Goal: Task Accomplishment & Management: Manage account settings

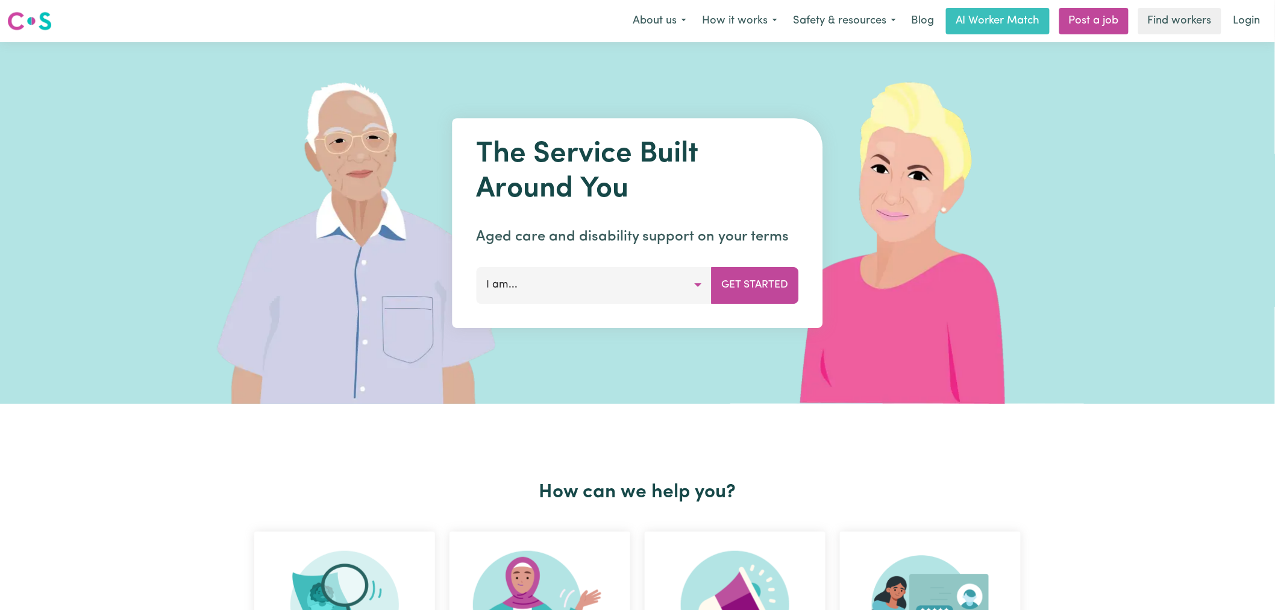
click at [1249, 20] on link "Login" at bounding box center [1247, 21] width 42 height 27
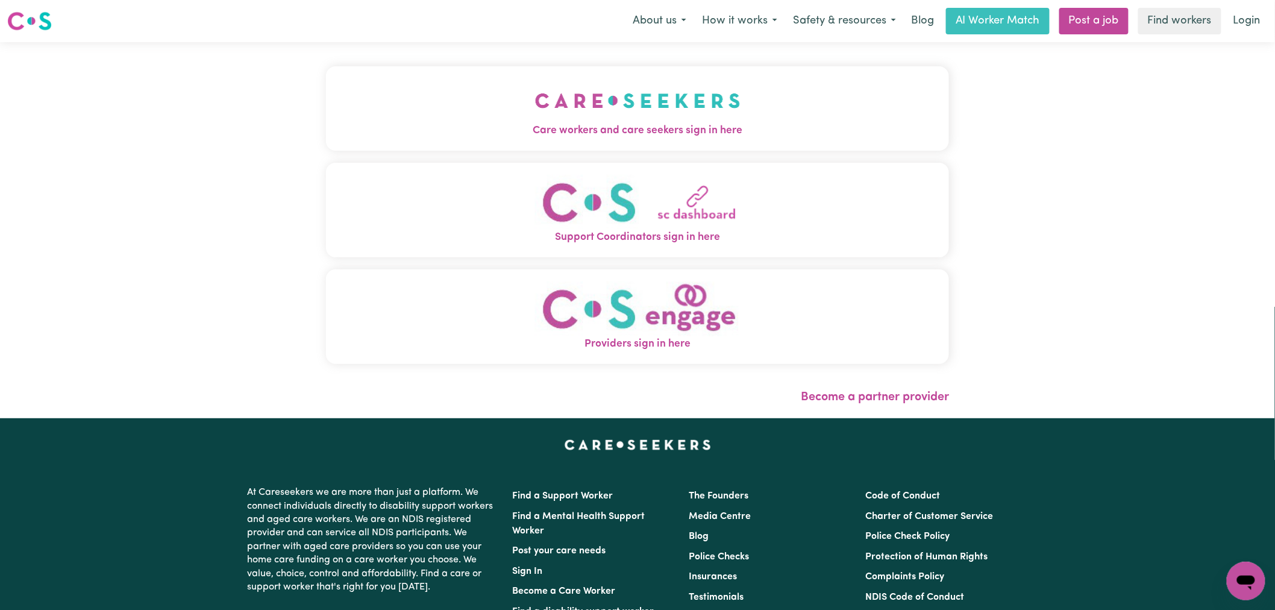
click at [331, 109] on button "Care workers and care seekers sign in here" at bounding box center [637, 108] width 623 height 84
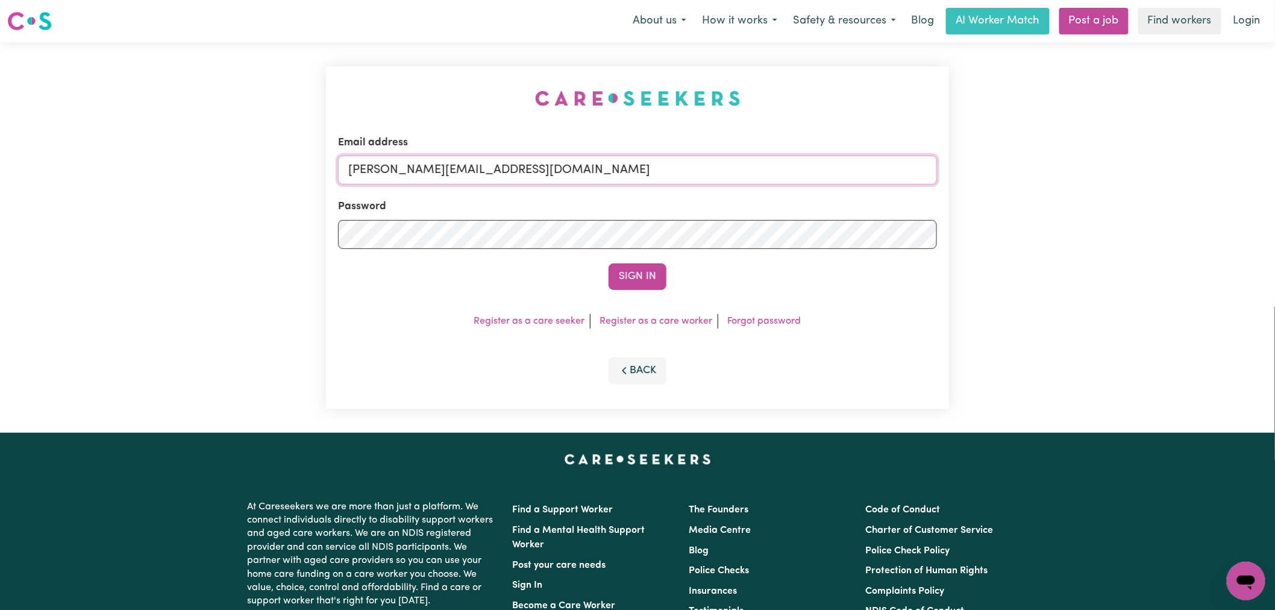
drag, startPoint x: 540, startPoint y: 178, endPoint x: 543, endPoint y: 184, distance: 7.5
click at [540, 178] on input "[PERSON_NAME][EMAIL_ADDRESS][DOMAIN_NAME]" at bounding box center [637, 169] width 599 height 29
drag, startPoint x: 557, startPoint y: 167, endPoint x: 407, endPoint y: 167, distance: 149.4
click at [407, 167] on input "[EMAIL_ADDRESS][PERSON_NAME][DOMAIN_NAME]" at bounding box center [637, 169] width 599 height 29
type input "[EMAIL_ADDRESS][PERSON_NAME][DOMAIN_NAME]"
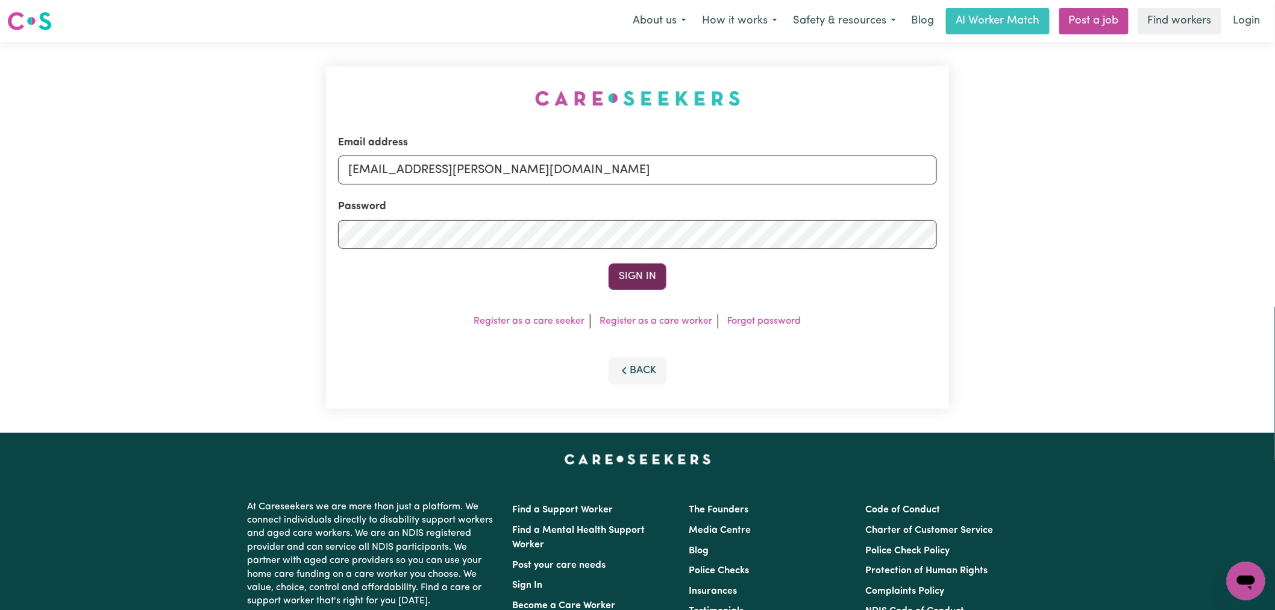
click at [639, 268] on button "Sign In" at bounding box center [638, 276] width 58 height 27
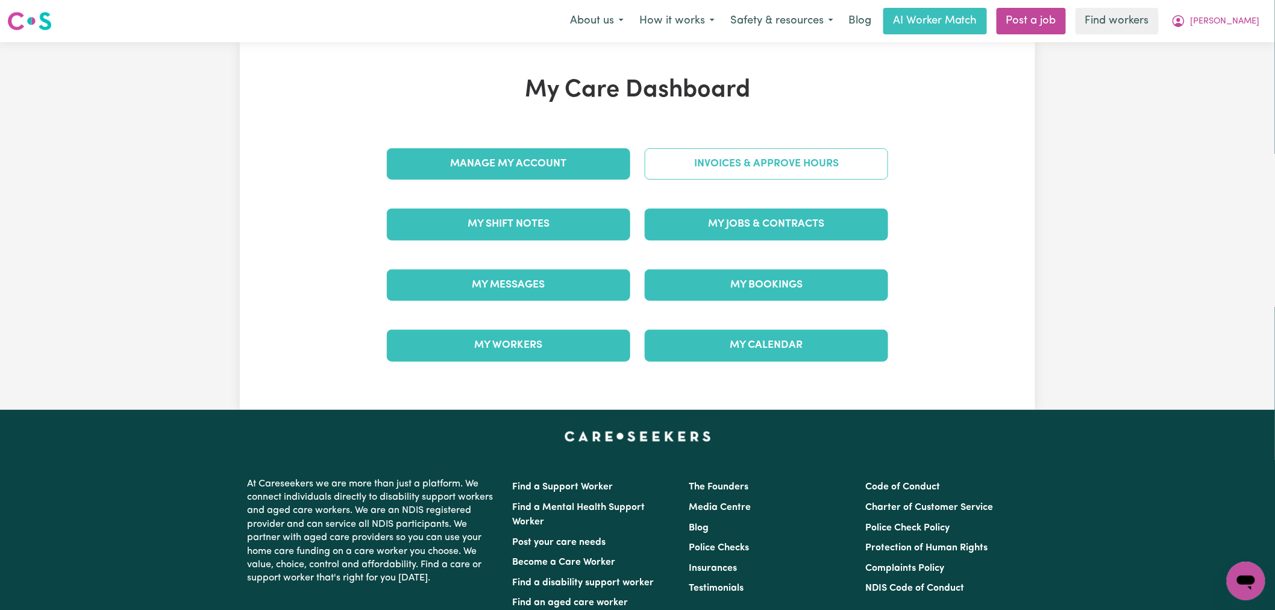
click at [709, 166] on link "Invoices & Approve Hours" at bounding box center [766, 163] width 243 height 31
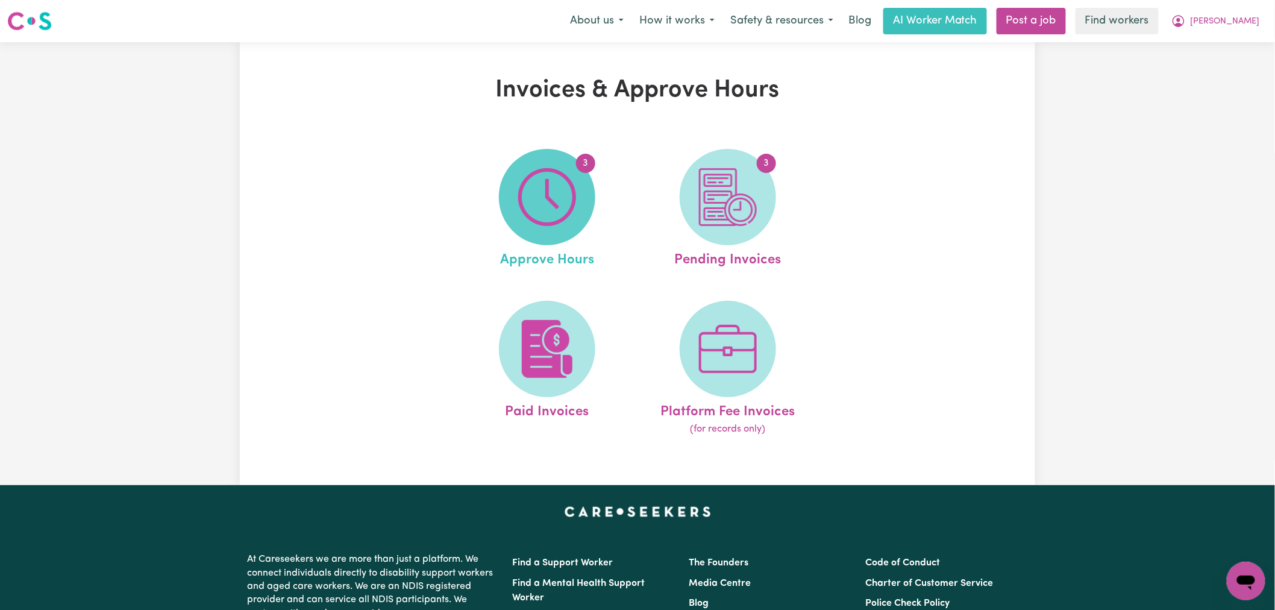
click at [557, 200] on img at bounding box center [547, 197] width 58 height 58
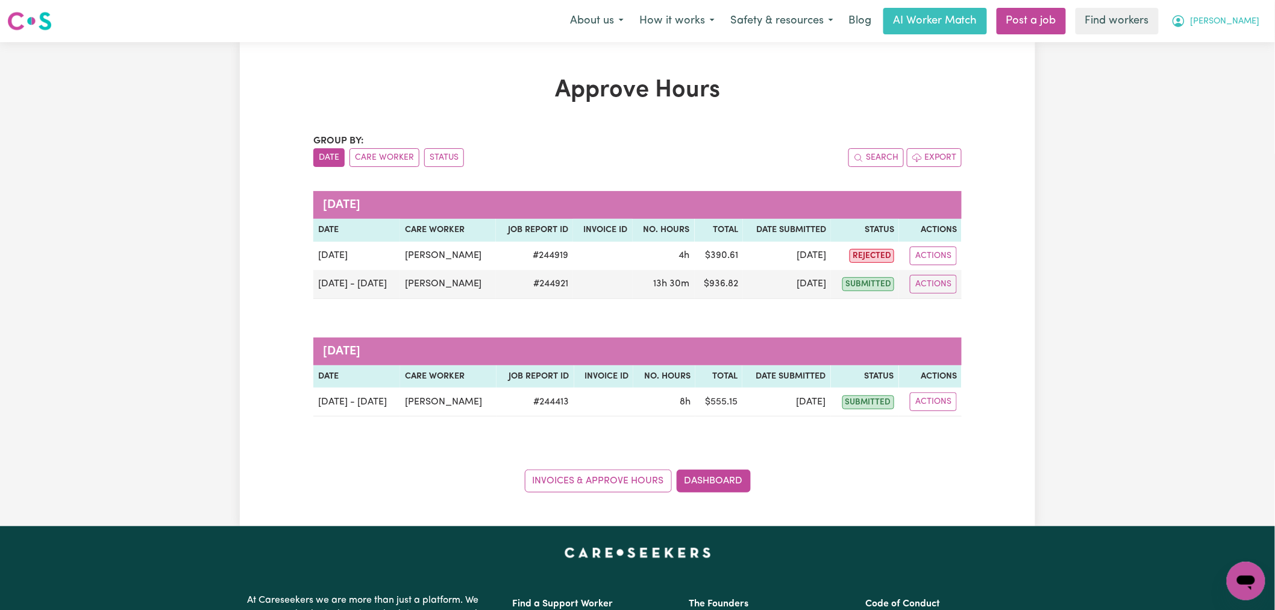
click at [1242, 23] on span "[PERSON_NAME]" at bounding box center [1225, 21] width 69 height 13
click at [1227, 73] on link "Logout" at bounding box center [1219, 69] width 95 height 23
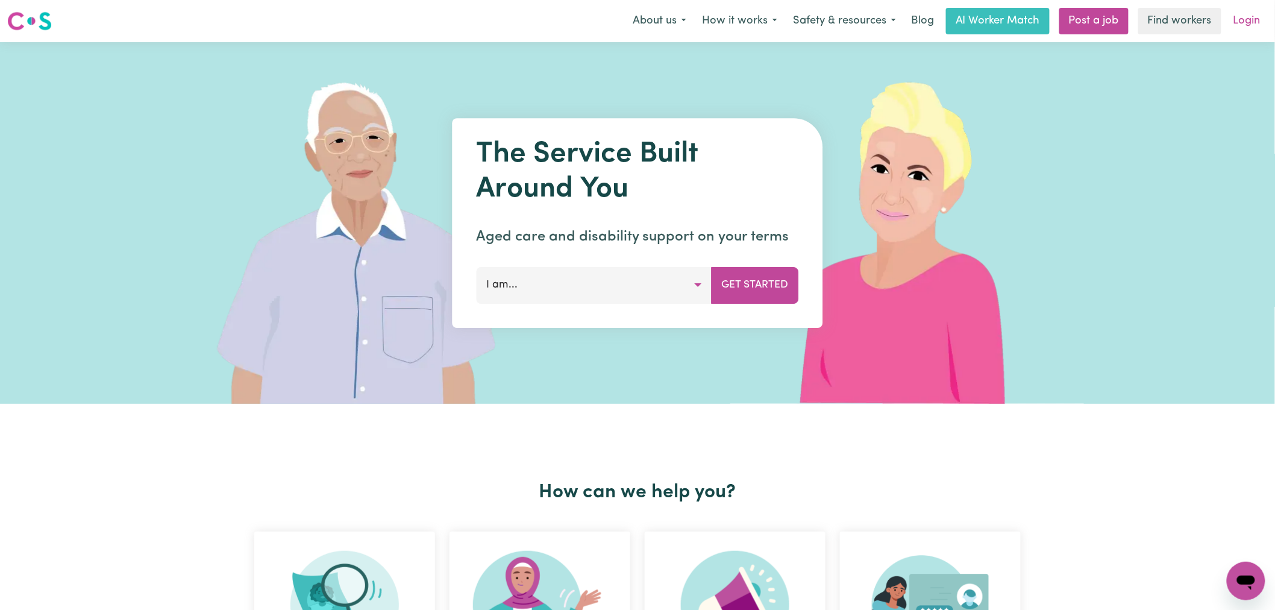
click at [1245, 16] on link "Login" at bounding box center [1247, 21] width 42 height 27
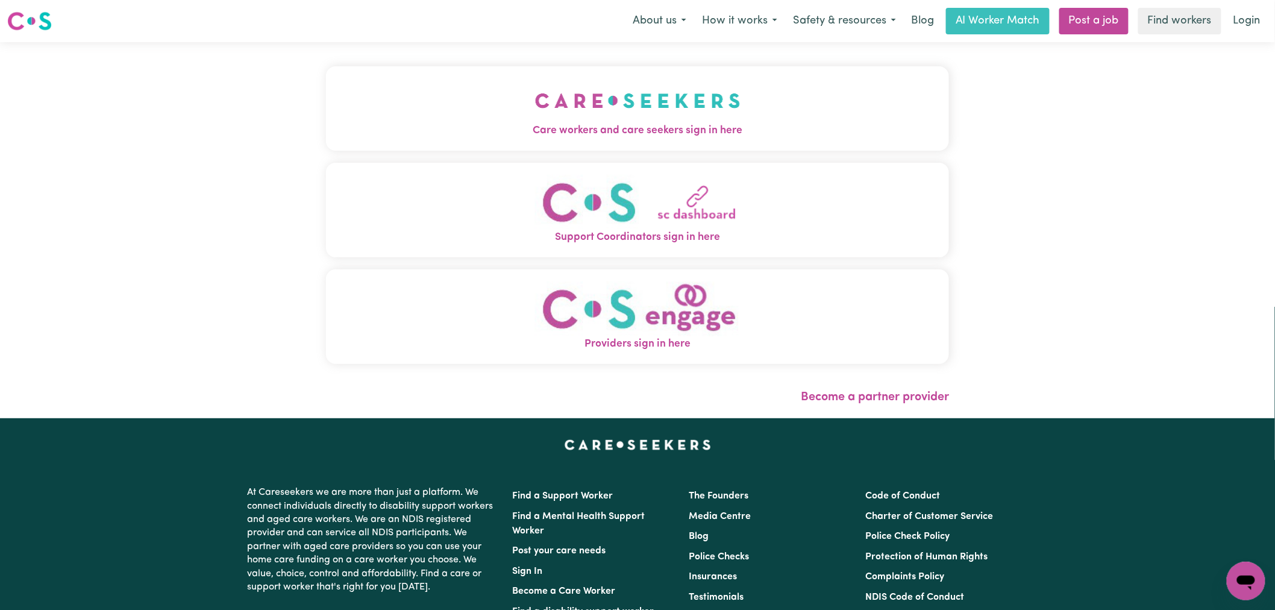
click at [199, 125] on div "Care workers and care seekers sign in here Support Coordinators sign in here Pr…" at bounding box center [637, 230] width 1275 height 376
click at [618, 137] on span "Care workers and care seekers sign in here" at bounding box center [637, 131] width 623 height 16
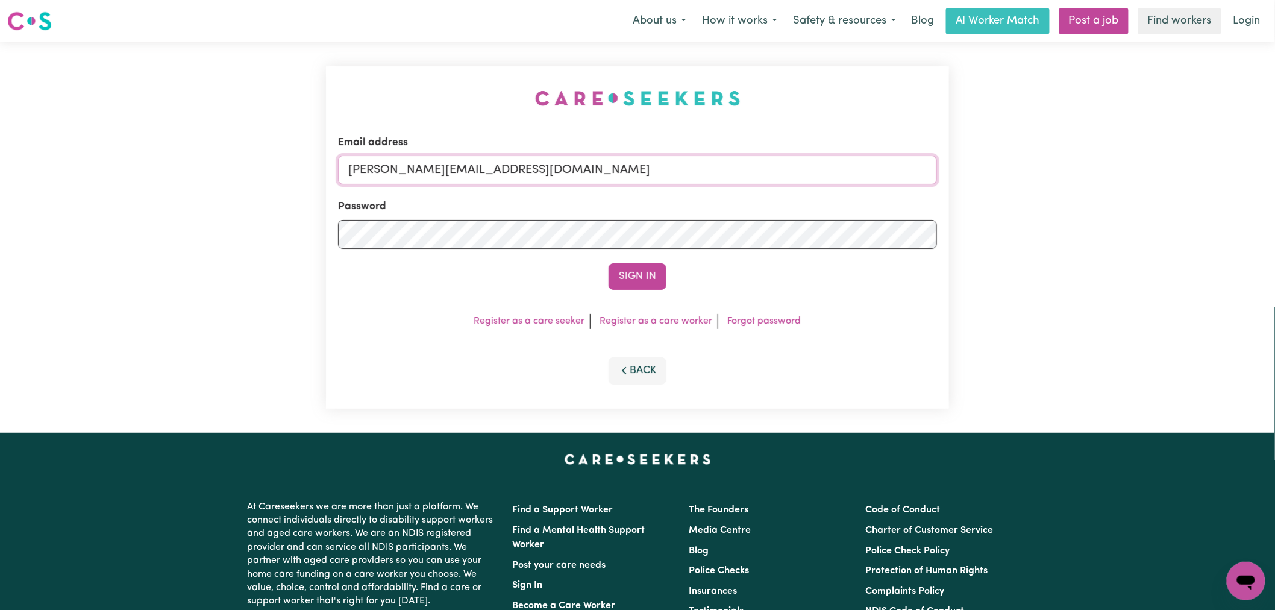
drag, startPoint x: 562, startPoint y: 167, endPoint x: 570, endPoint y: 184, distance: 18.9
click at [562, 167] on input "[PERSON_NAME][EMAIL_ADDRESS][DOMAIN_NAME]" at bounding box center [637, 169] width 599 height 29
drag, startPoint x: 639, startPoint y: 171, endPoint x: 413, endPoint y: 171, distance: 225.9
click at [413, 171] on input "[EMAIL_ADDRESS][DOMAIN_NAME]" at bounding box center [637, 169] width 599 height 29
type input "[EMAIL_ADDRESS][DOMAIN_NAME]"
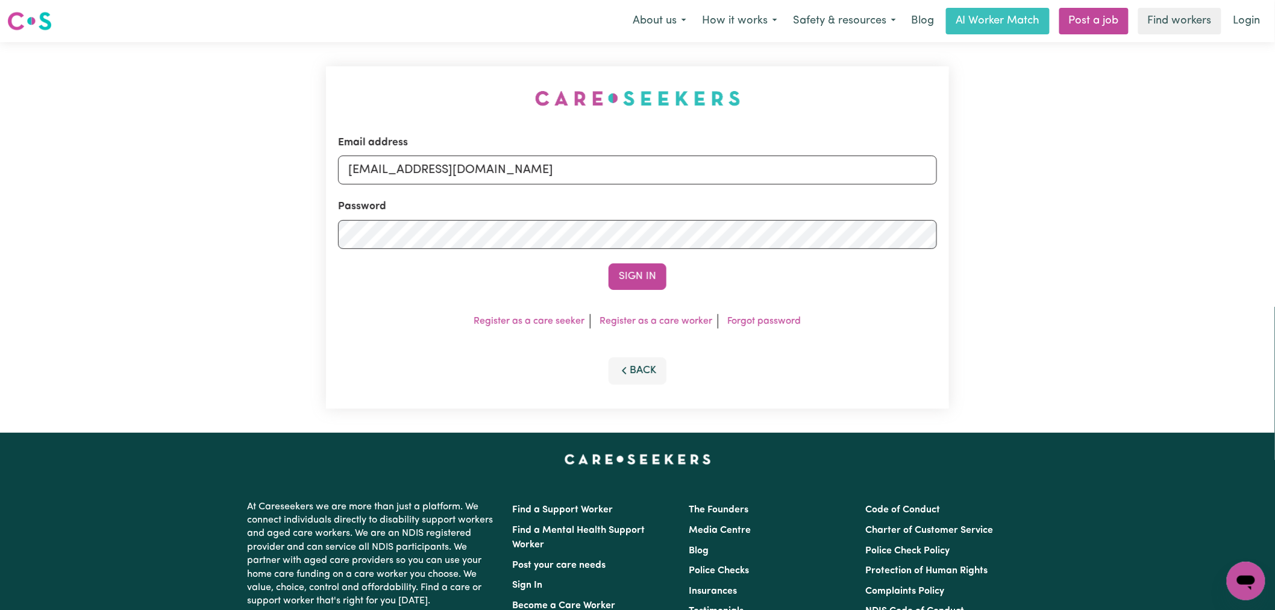
click at [609, 263] on button "Sign In" at bounding box center [638, 276] width 58 height 27
